Goal: Task Accomplishment & Management: Use online tool/utility

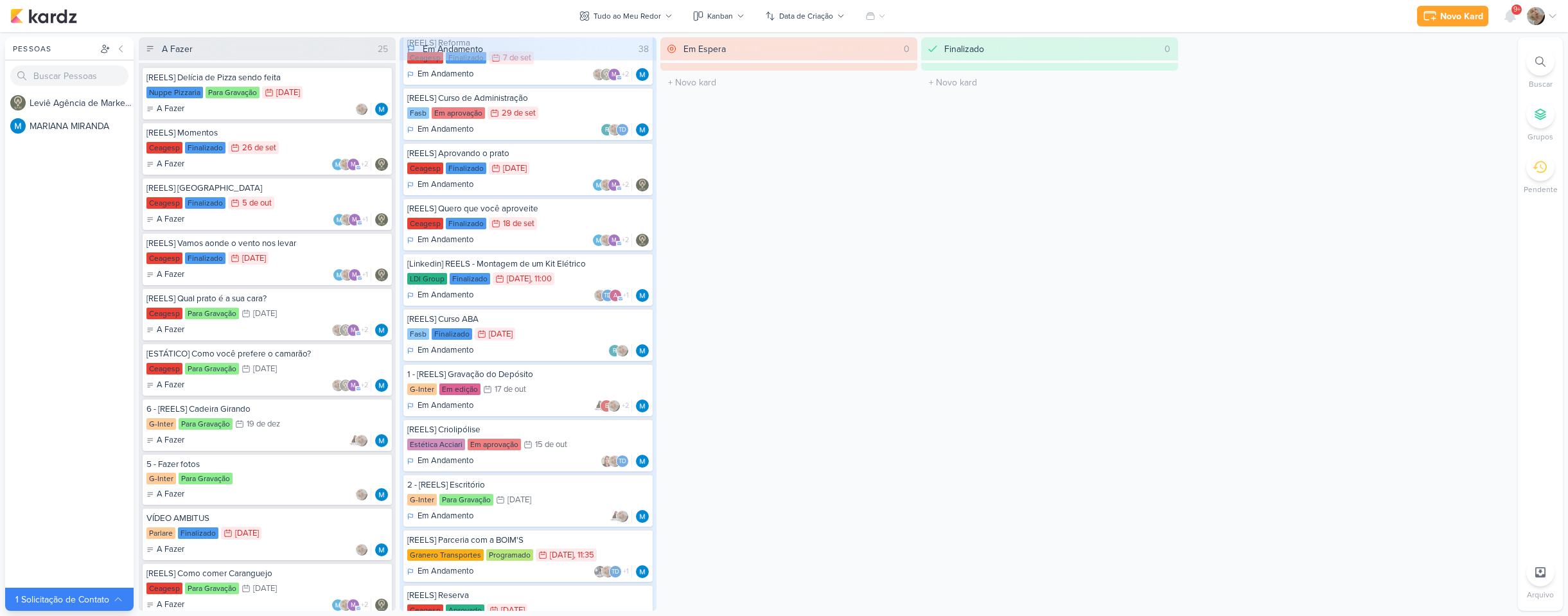
scroll to position [1156, 0]
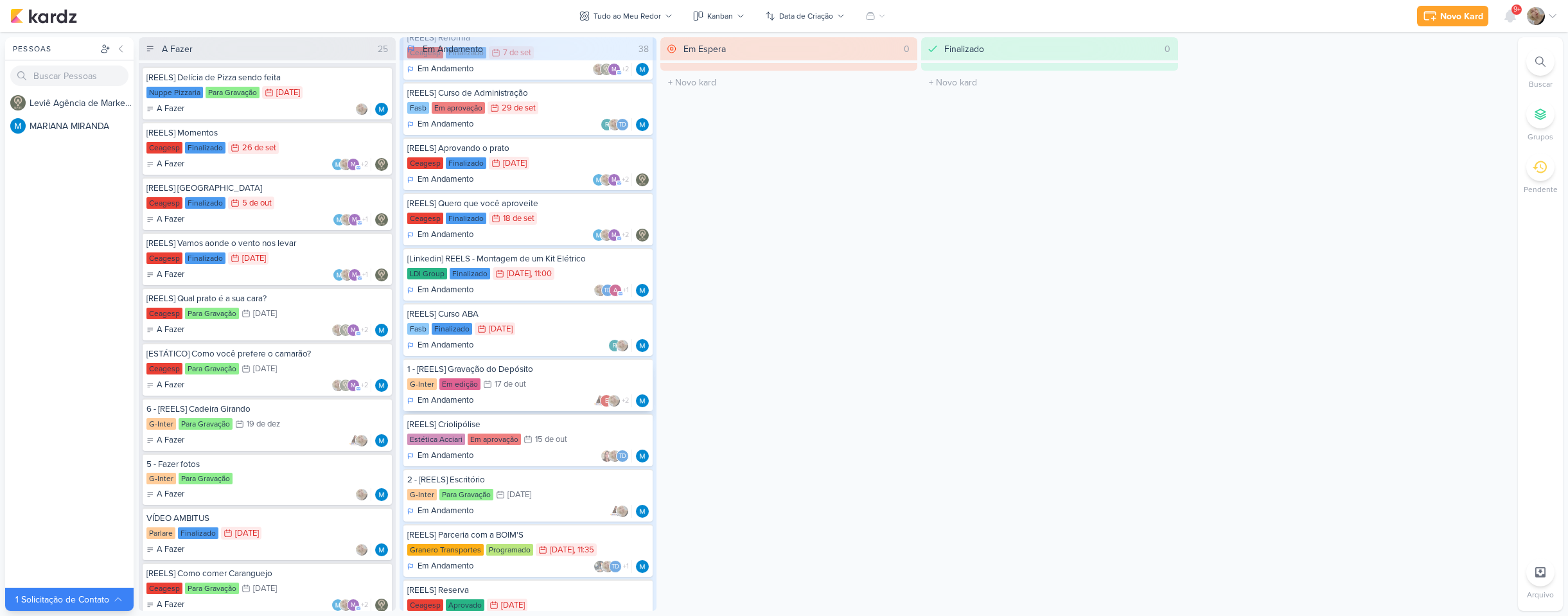
click at [546, 381] on div "G-Inter Em edição 17/10 [DATE]" at bounding box center [527, 385] width 241 height 14
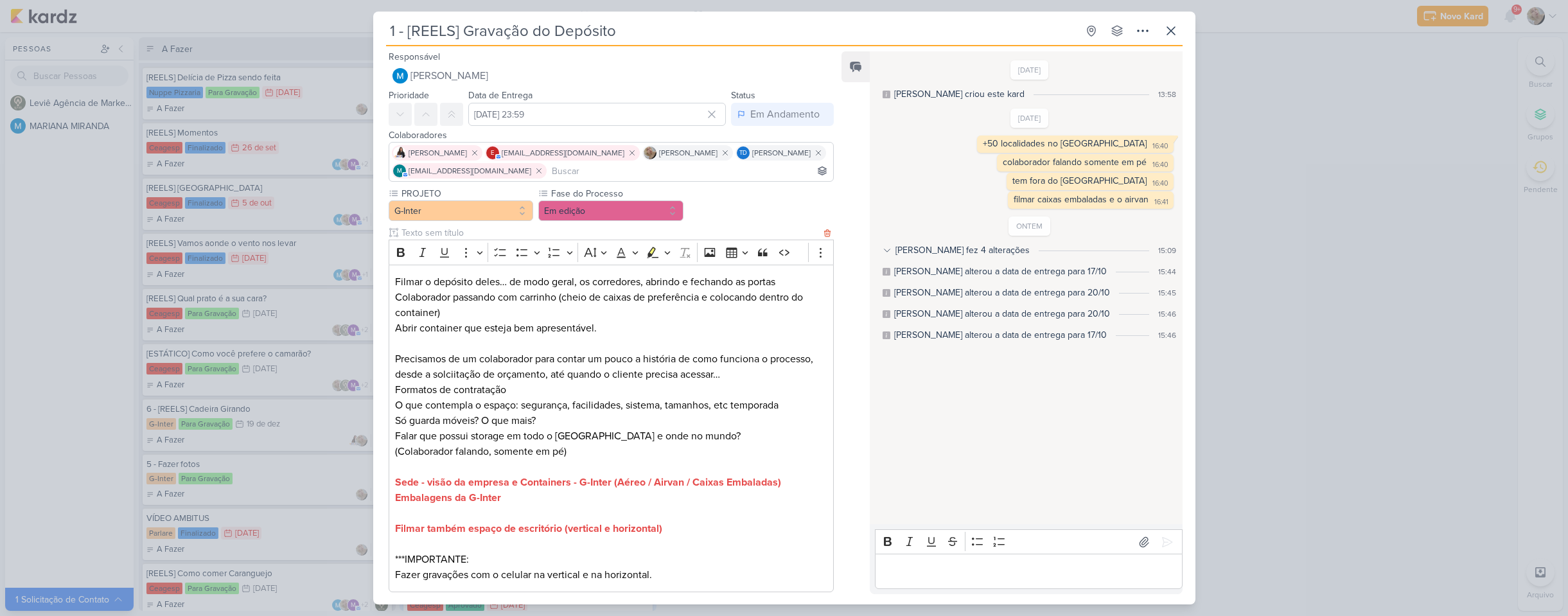
scroll to position [69, 0]
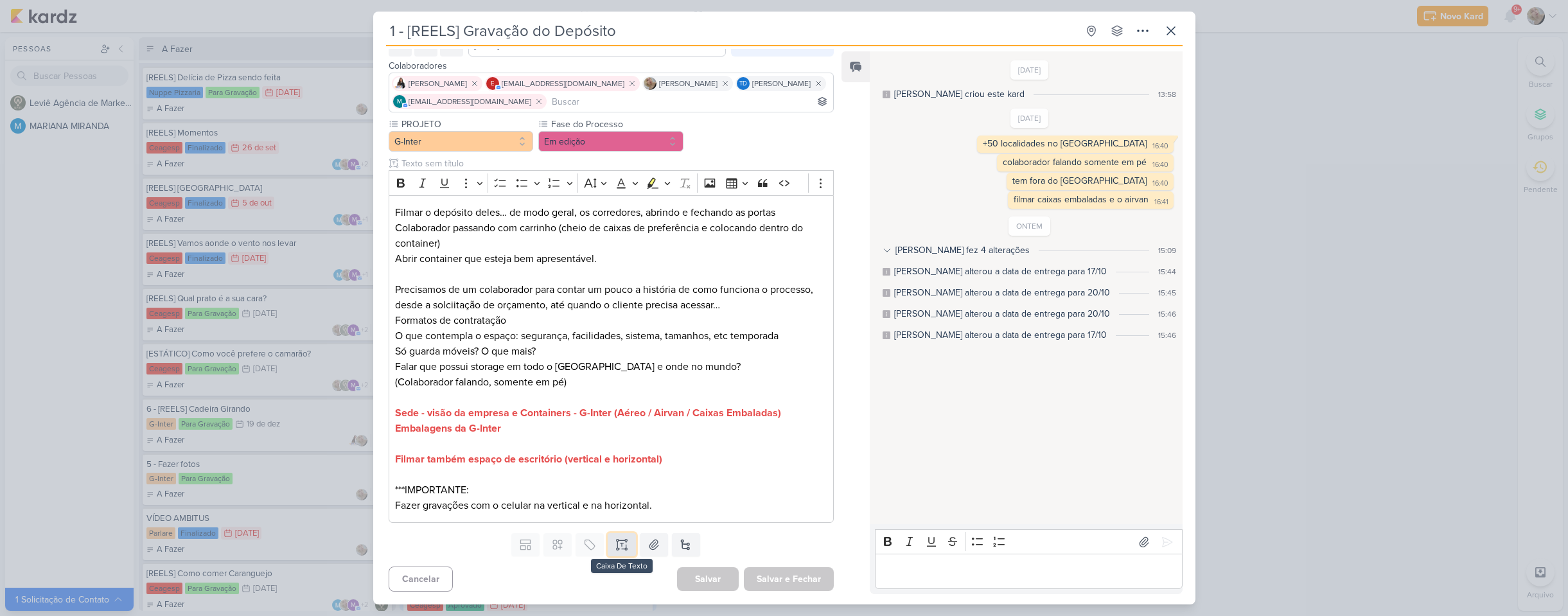
click at [621, 545] on icon at bounding box center [622, 545] width 13 height 13
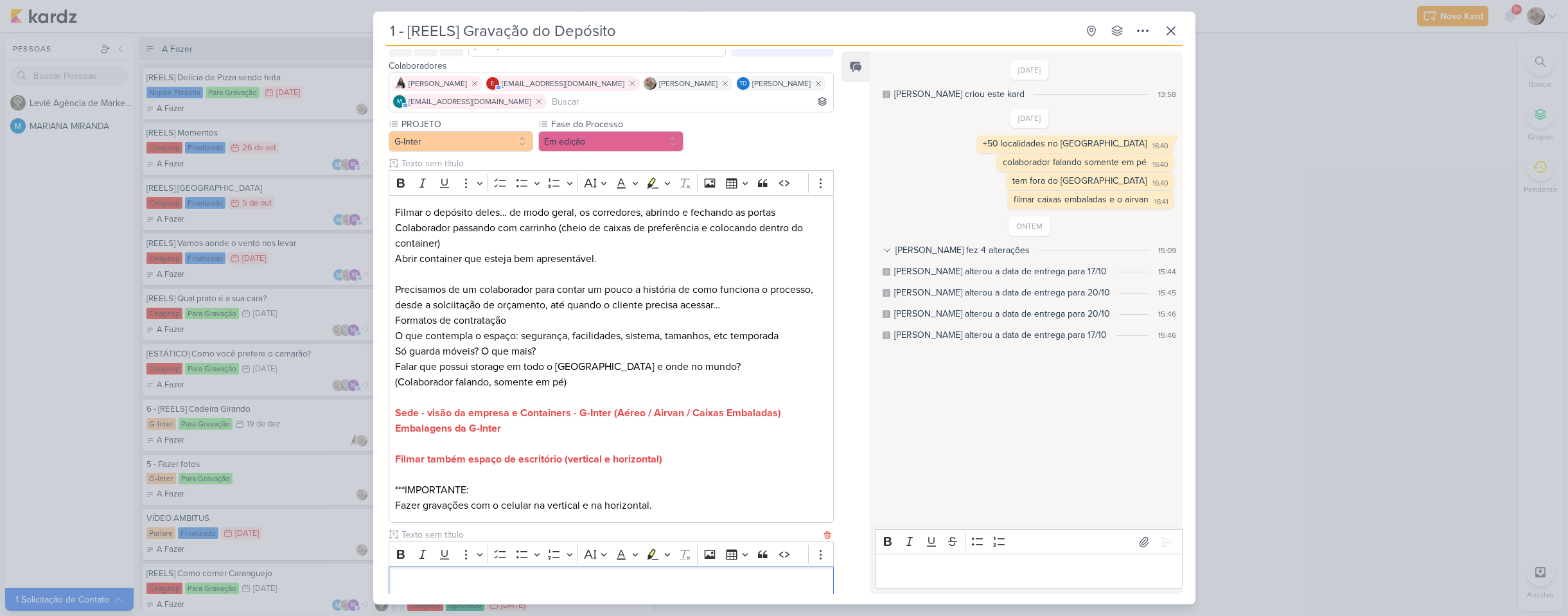
click at [547, 535] on input "text" at bounding box center [610, 535] width 422 height 14
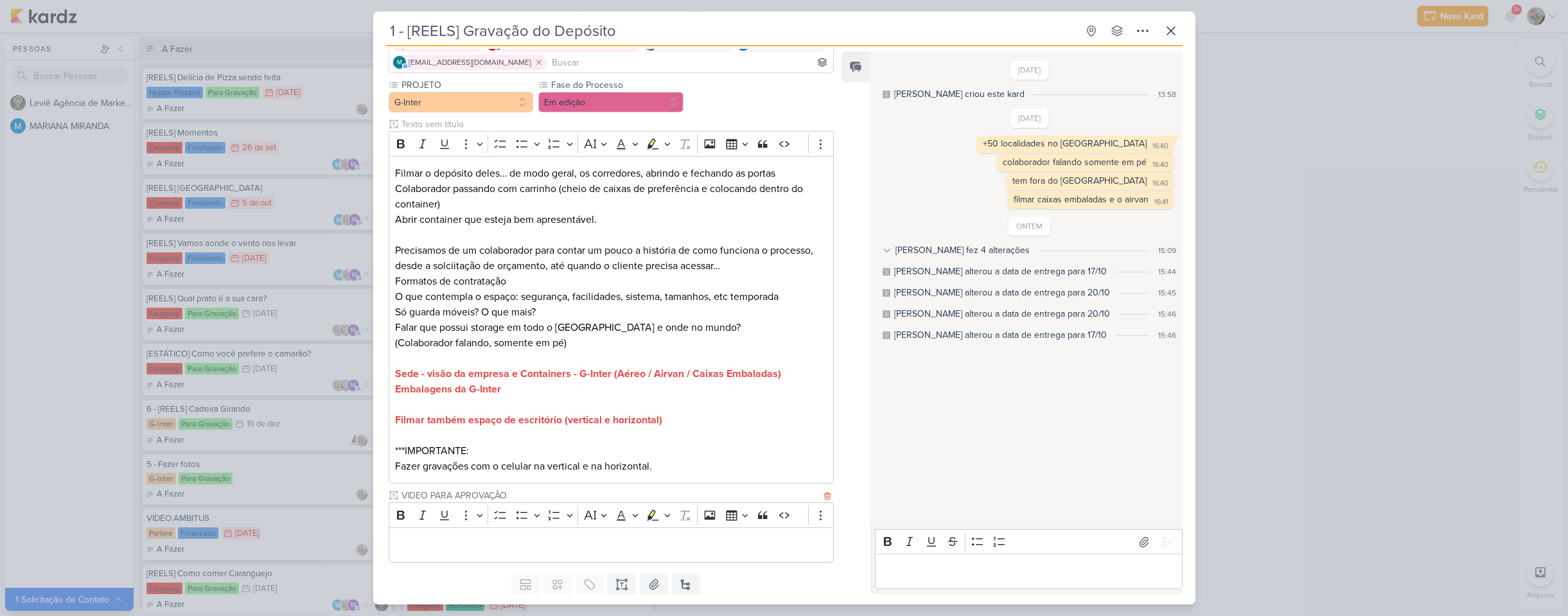
scroll to position [148, 0]
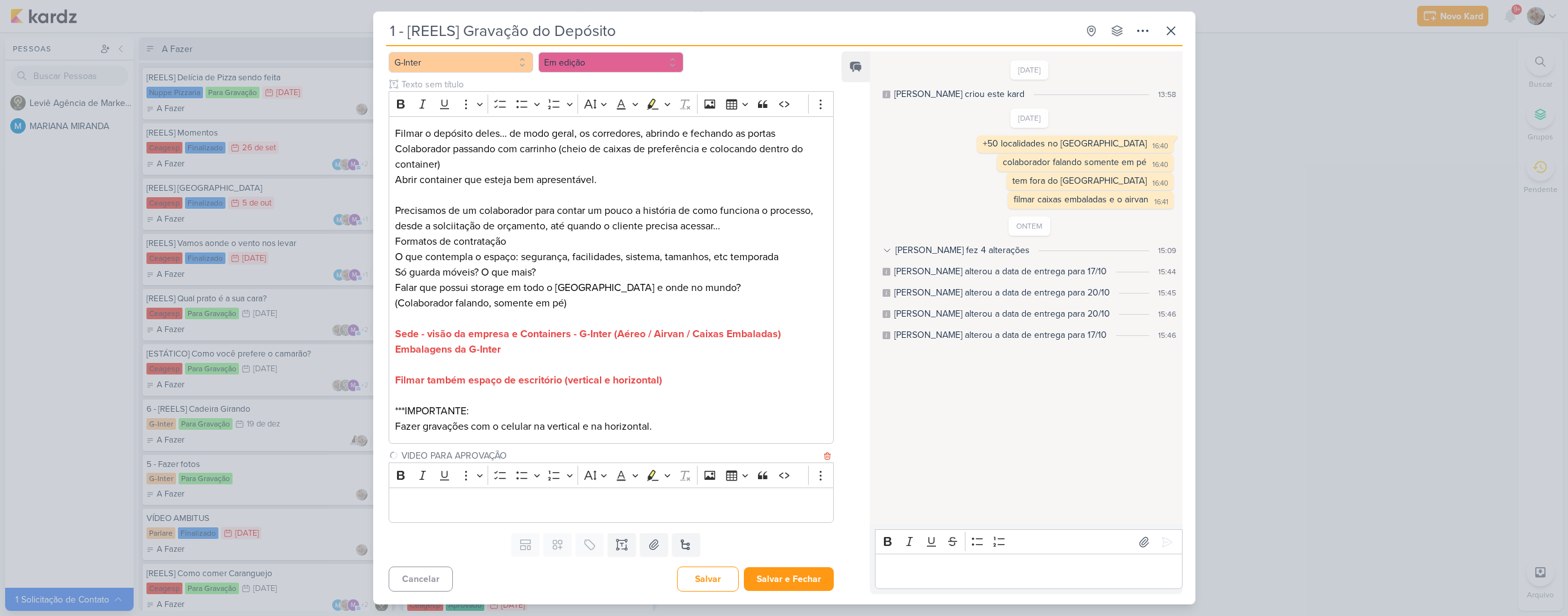
type input "VIDEO PARA APROVAÇÃO"
click at [520, 504] on p "Editor editing area: main" at bounding box center [610, 505] width 432 height 15
click at [780, 578] on button "Salvar e Fechar" at bounding box center [788, 579] width 90 height 24
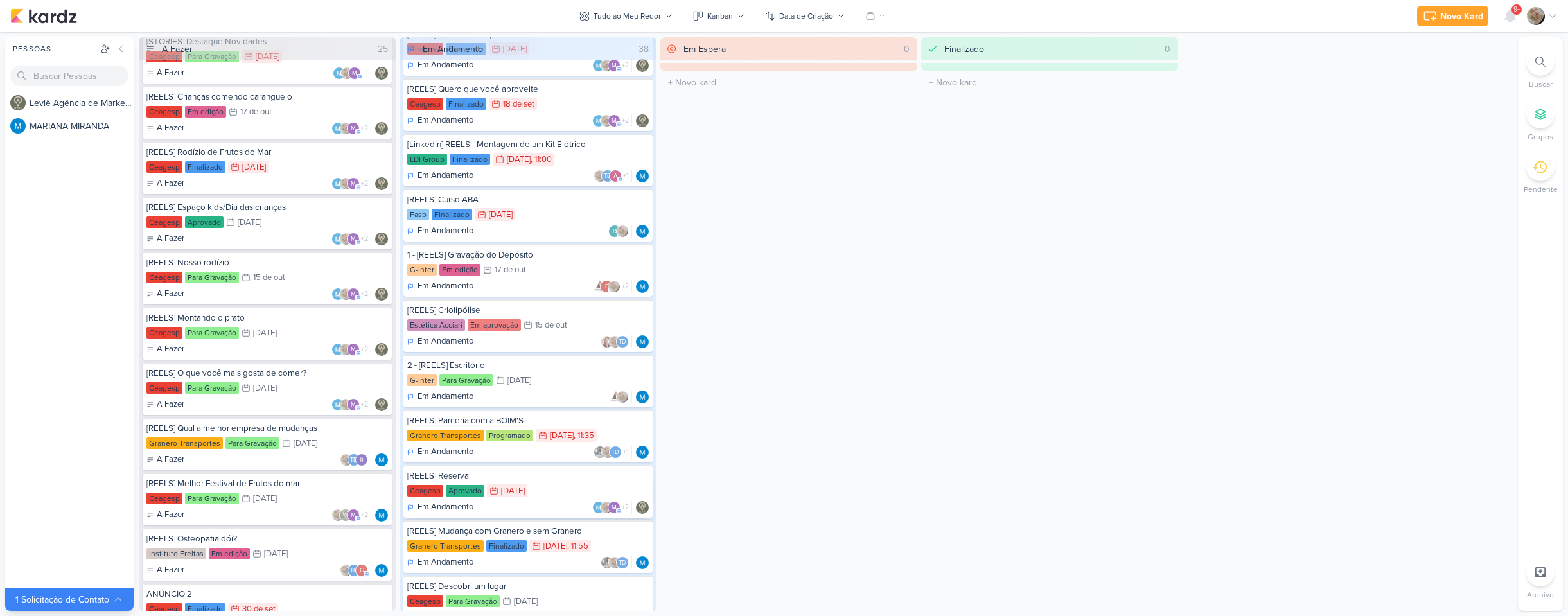
scroll to position [1206, 0]
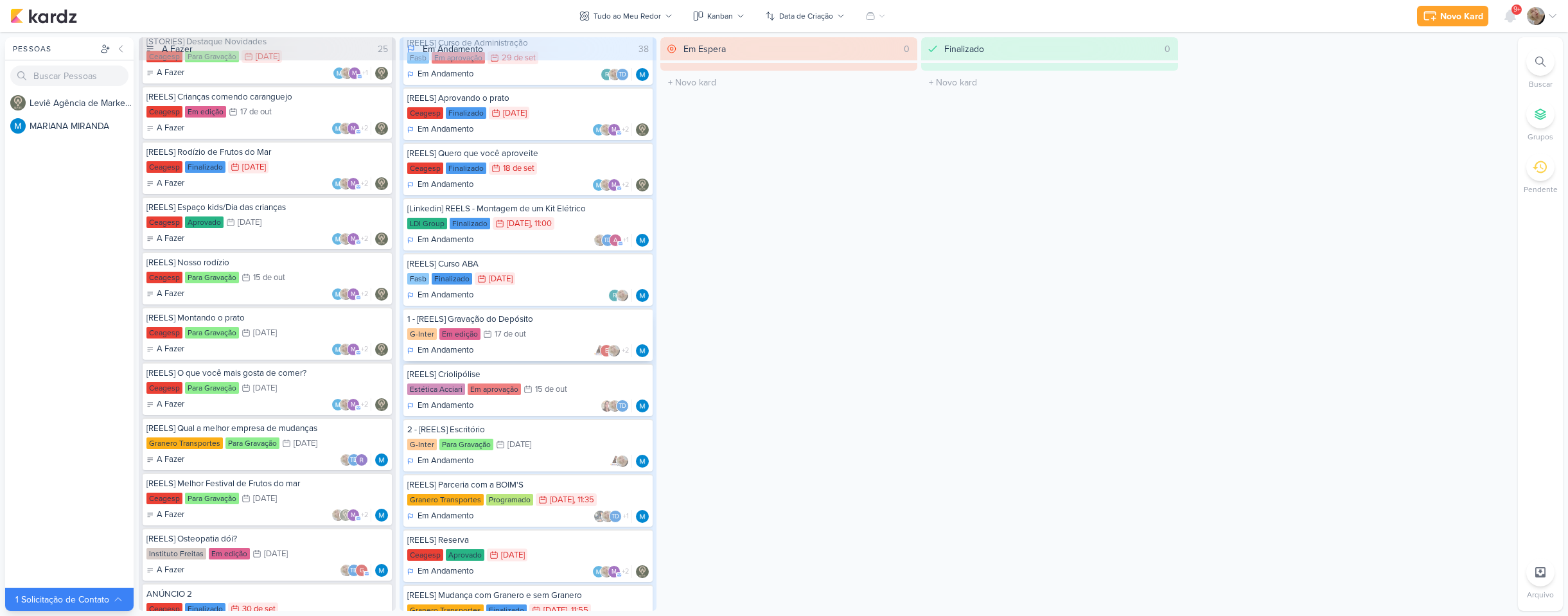
click at [522, 339] on div "17/10 [DATE]" at bounding box center [504, 334] width 43 height 13
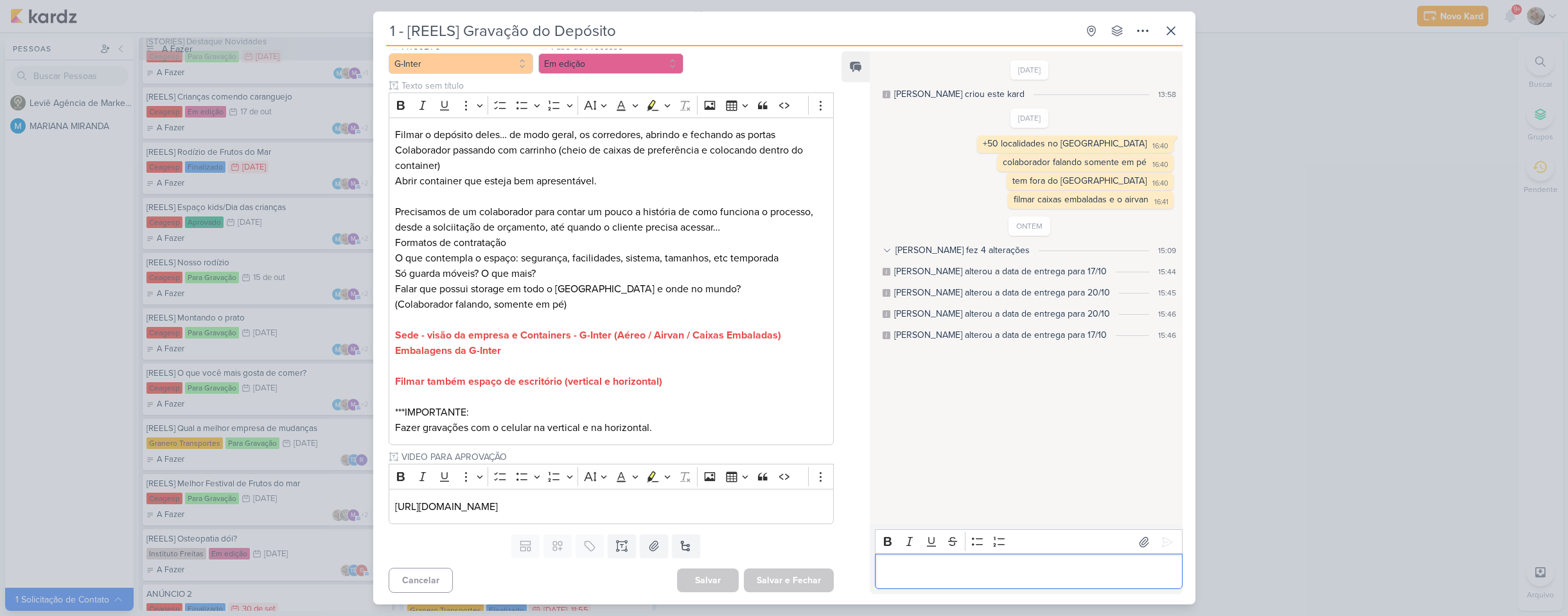
click at [1015, 564] on p "Editor editing area: main" at bounding box center [1028, 571] width 293 height 15
click at [1164, 540] on icon at bounding box center [1166, 541] width 9 height 9
drag, startPoint x: 792, startPoint y: 511, endPoint x: 317, endPoint y: 493, distance: 475.3
click at [317, 493] on div "1 - [REELS] Gravação do Depósito Criado por MARIANA" at bounding box center [784, 308] width 1568 height 616
copy p "[URL][DOMAIN_NAME]"
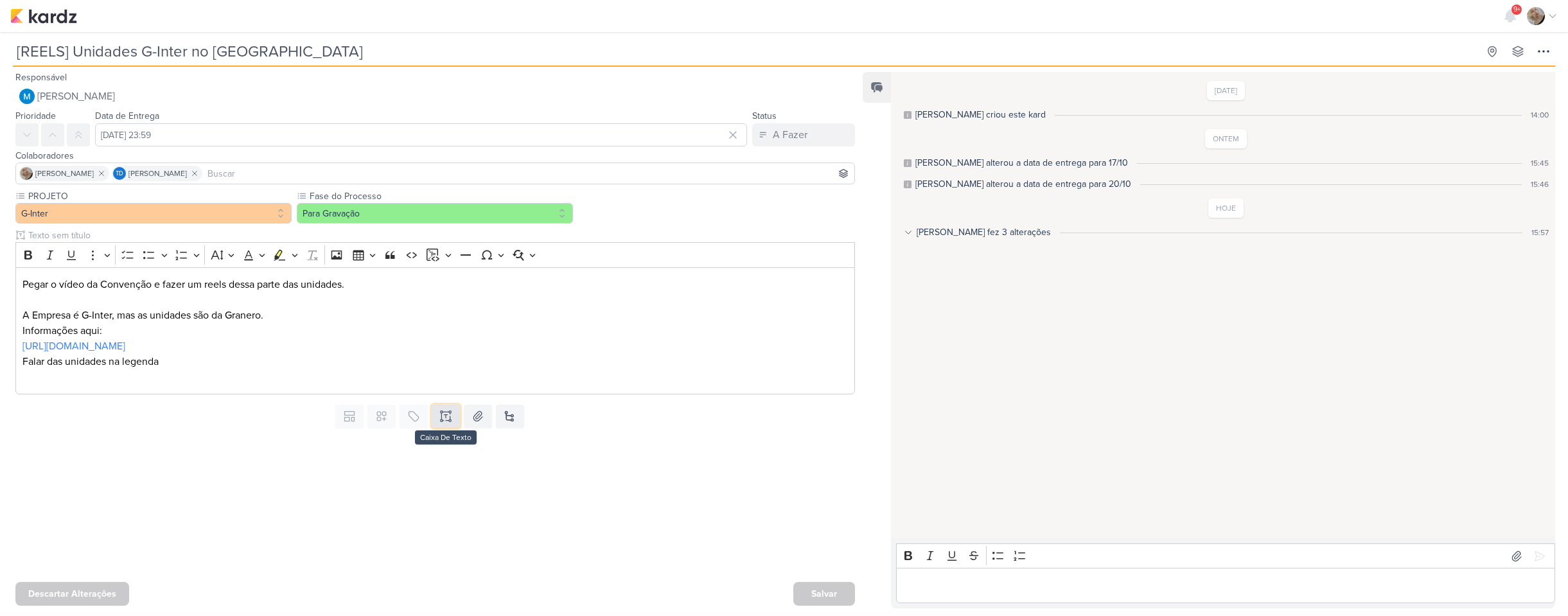
click at [440, 416] on icon at bounding box center [446, 416] width 13 height 13
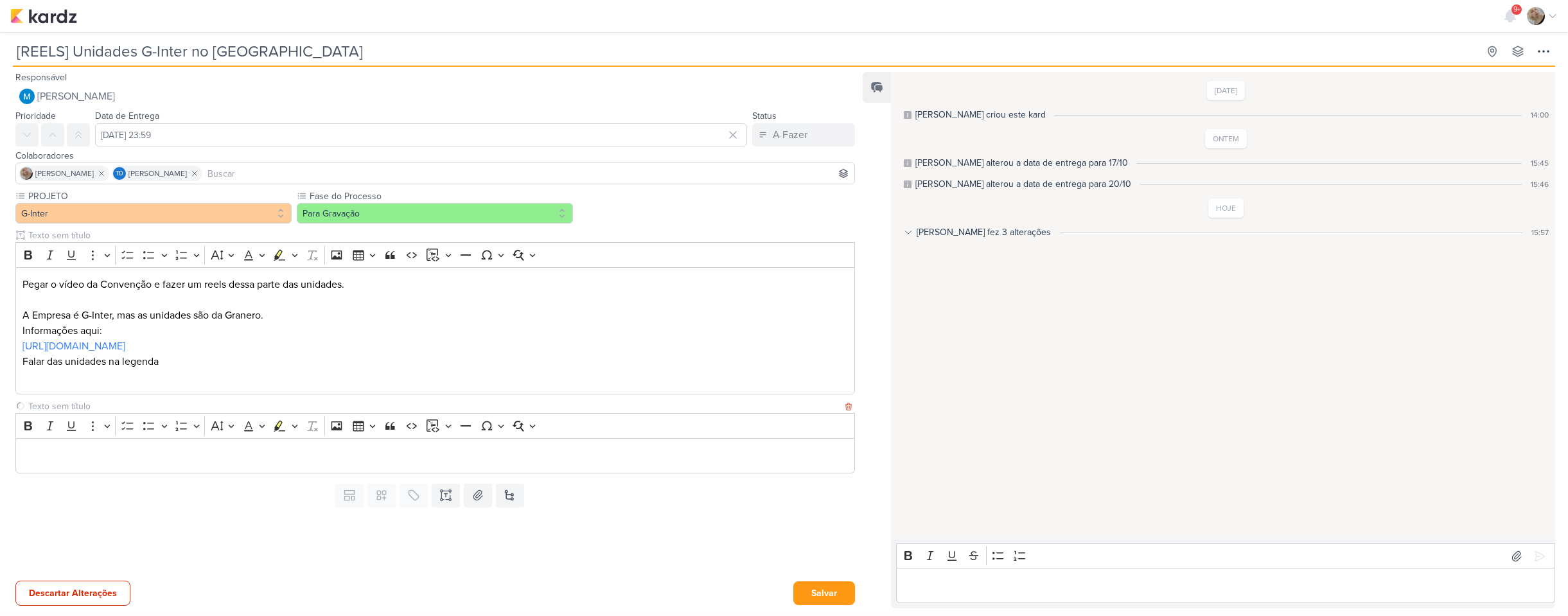
click at [235, 405] on input "text" at bounding box center [434, 406] width 816 height 14
type input "VIDEO PARA APROVAÇÃO"
click at [238, 464] on div "Editor editing area: main" at bounding box center [435, 455] width 839 height 35
click at [827, 592] on button "Salvar" at bounding box center [824, 593] width 62 height 24
drag, startPoint x: 390, startPoint y: 457, endPoint x: -6, endPoint y: 434, distance: 396.7
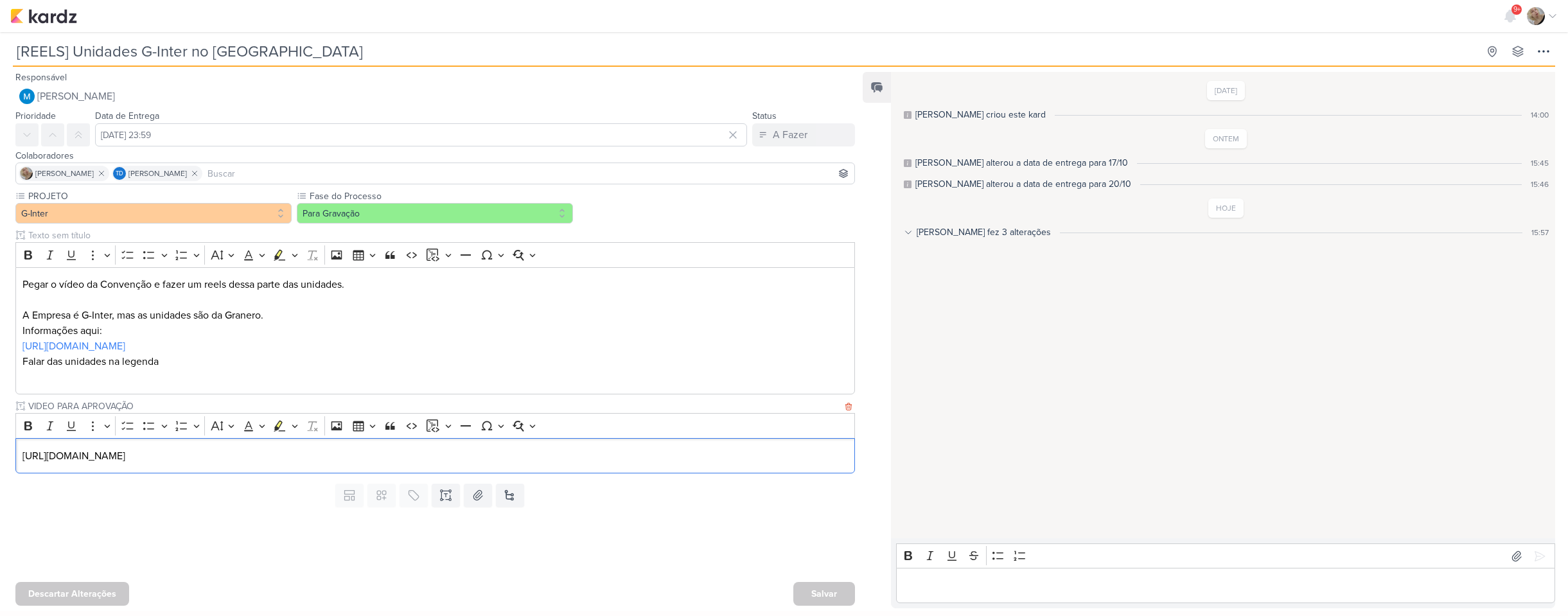
click at [0, 434] on html "1.107.0 9+ Centro de Notificações somente não lidas marcar todas como lidas" at bounding box center [784, 305] width 1568 height 611
copy p "https://drive.google.com/drive/folders/1LXXZ4N2gVRJN0-Ii979dSqIc62JxjMkj"
